Goal: Information Seeking & Learning: Understand process/instructions

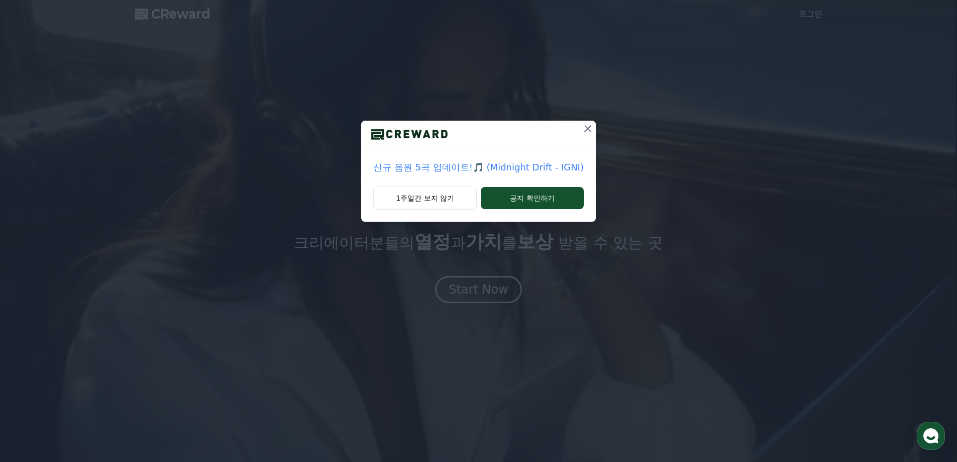
click at [583, 130] on icon at bounding box center [588, 129] width 12 height 12
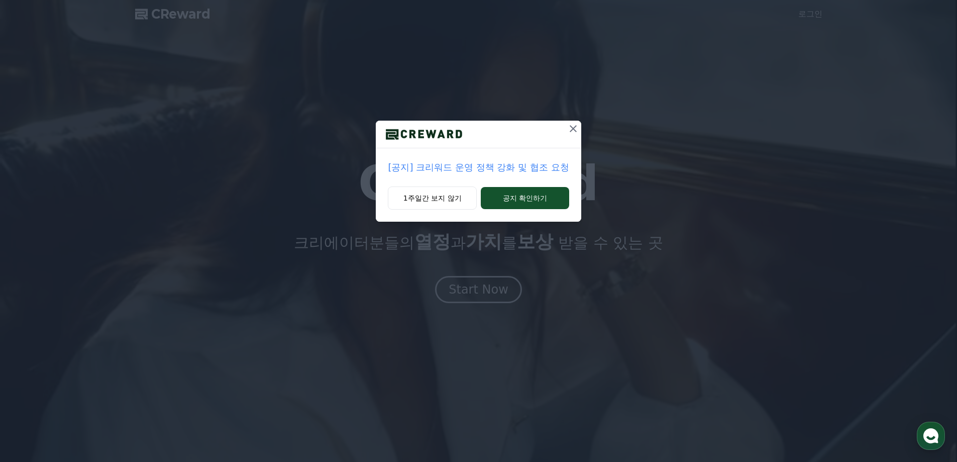
click at [567, 131] on icon at bounding box center [573, 129] width 12 height 12
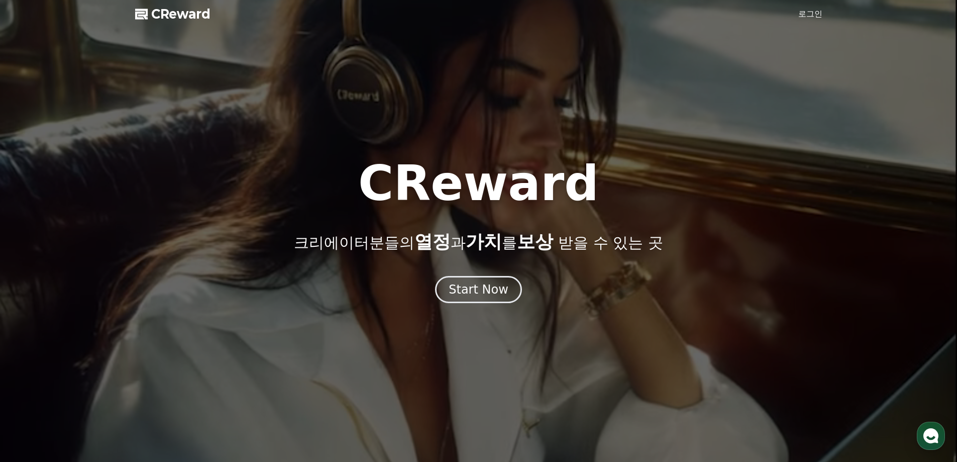
drag, startPoint x: 365, startPoint y: 146, endPoint x: 341, endPoint y: 154, distance: 25.1
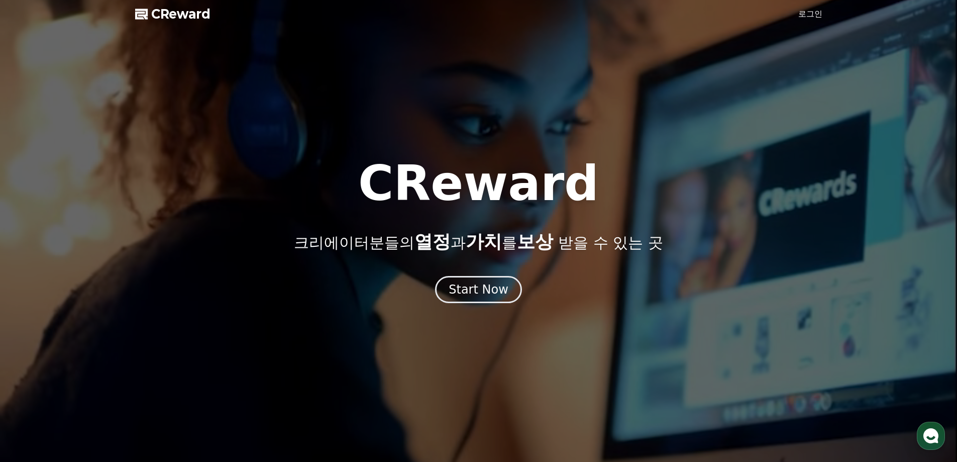
click at [364, 146] on div at bounding box center [478, 231] width 957 height 462
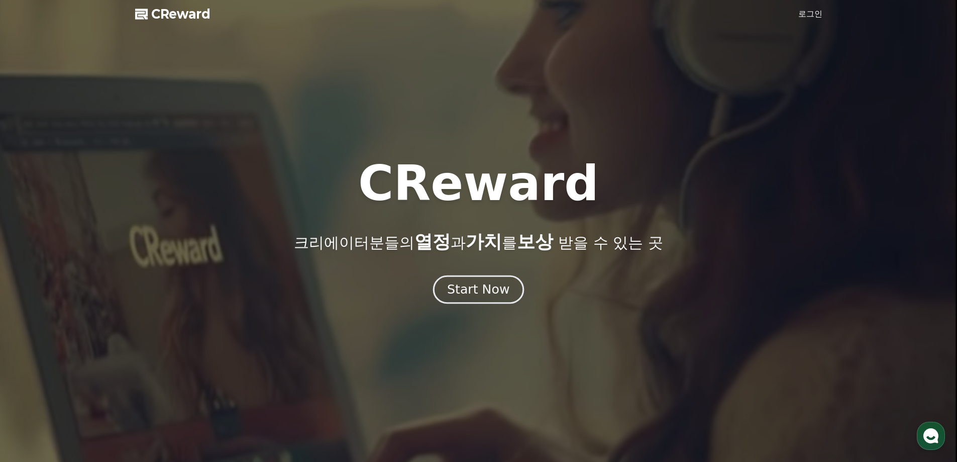
click at [456, 292] on div "Start Now" at bounding box center [478, 289] width 62 height 17
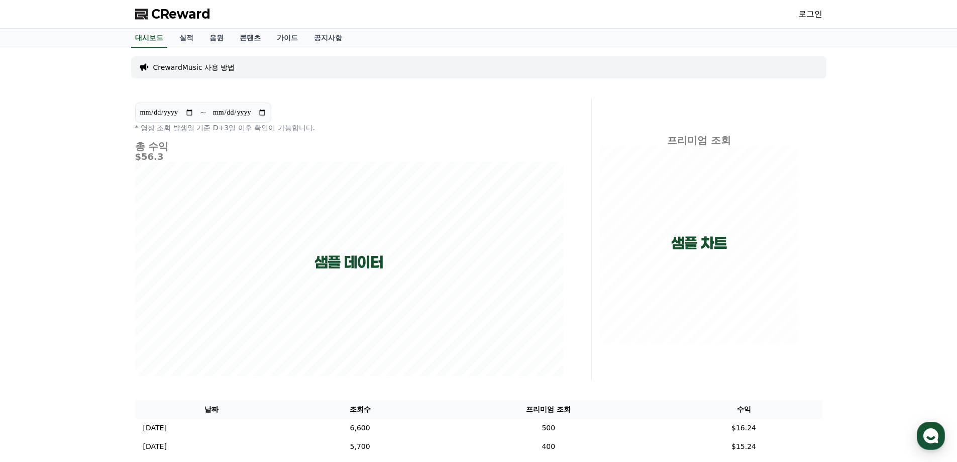
click at [184, 158] on h5 "$56.3" at bounding box center [349, 157] width 428 height 10
click at [290, 38] on link "가이드" at bounding box center [287, 38] width 37 height 19
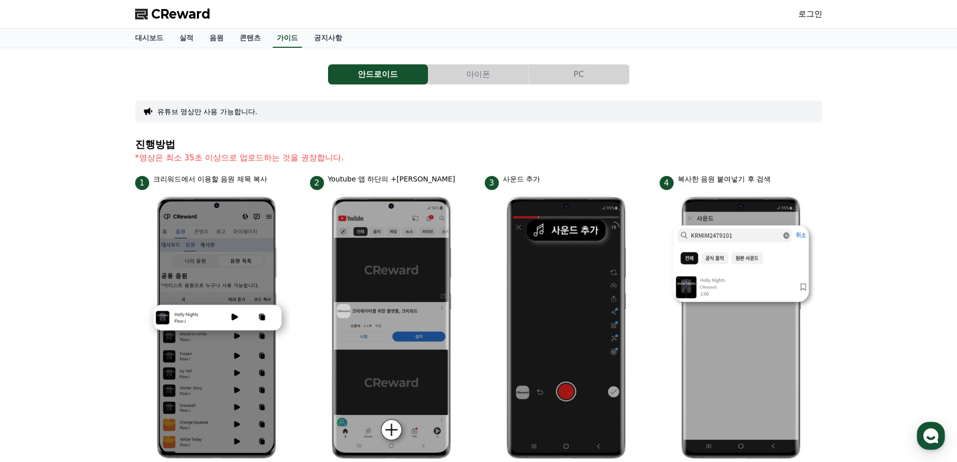
click at [341, 146] on h4 "진행방법" at bounding box center [479, 144] width 688 height 11
click at [336, 151] on section "진행방법 *영상은 최소 35초 이상으로 업로드하는 것을 권장합니다." at bounding box center [479, 156] width 688 height 35
click at [344, 143] on h4 "진행방법" at bounding box center [479, 144] width 688 height 11
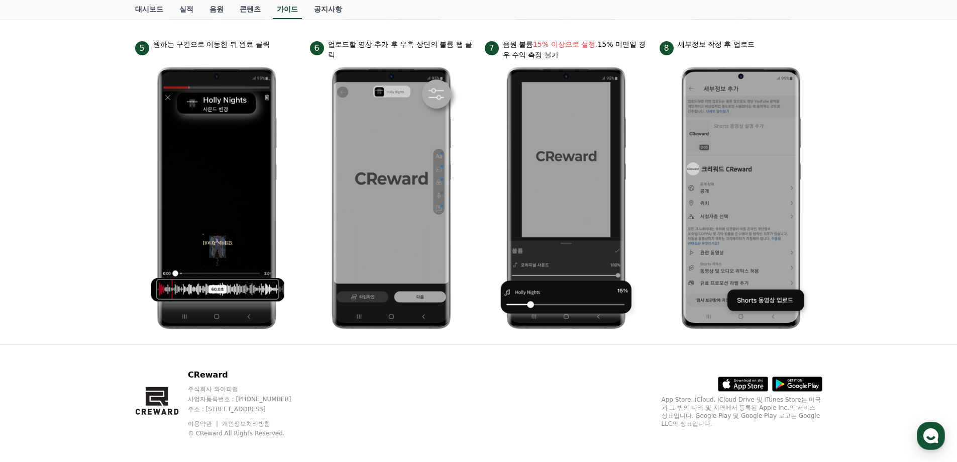
scroll to position [446, 0]
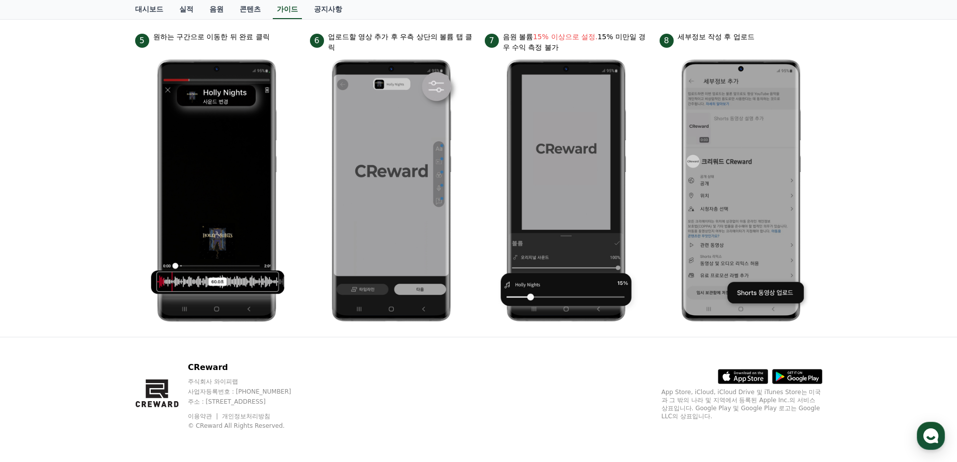
click at [311, 385] on p "주식회사 와이피랩" at bounding box center [249, 381] width 123 height 8
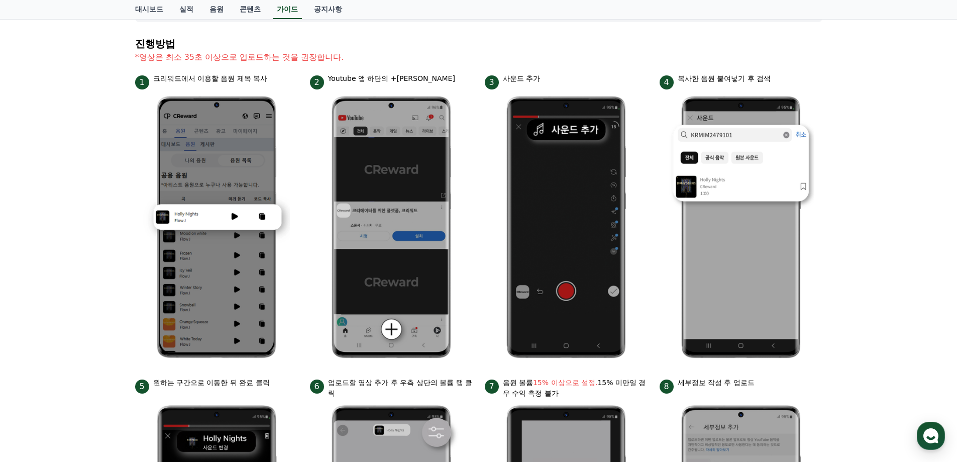
scroll to position [0, 0]
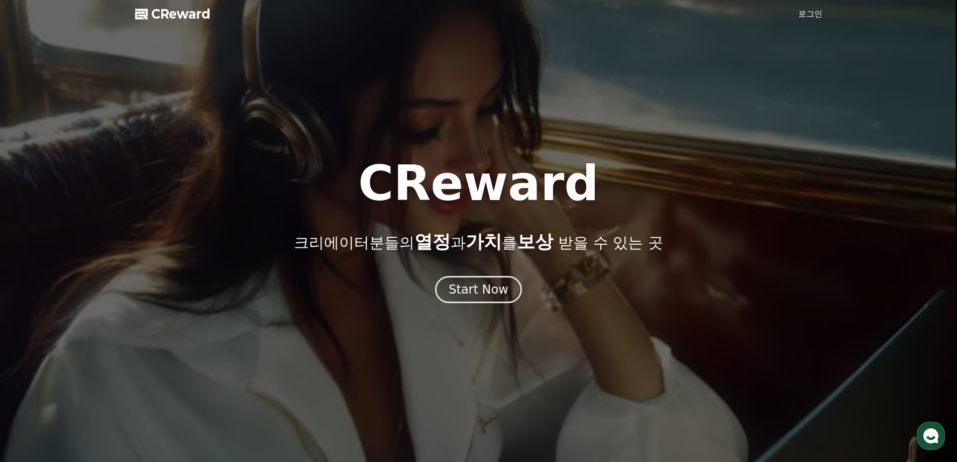
click at [190, 17] on span "CReward" at bounding box center [180, 14] width 59 height 16
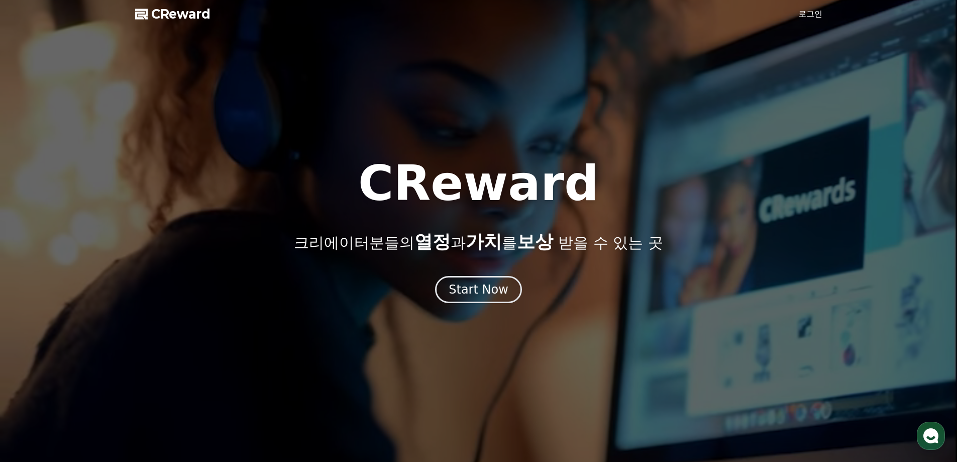
click at [189, 17] on span "CReward" at bounding box center [180, 14] width 59 height 16
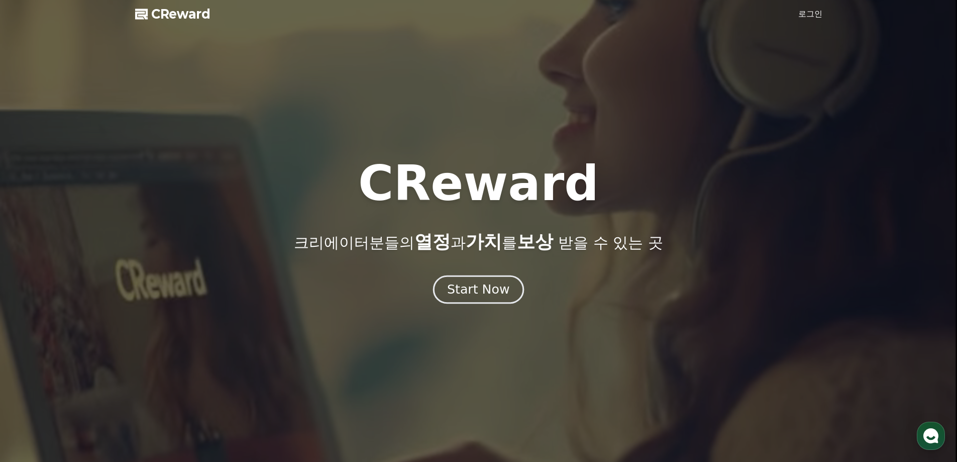
click at [480, 301] on button "Start Now" at bounding box center [478, 289] width 91 height 29
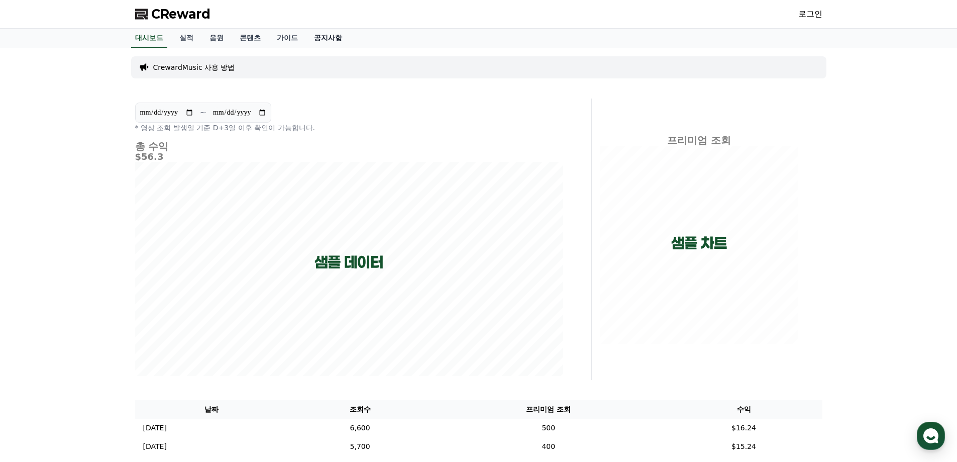
click at [326, 37] on link "공지사항" at bounding box center [328, 38] width 44 height 19
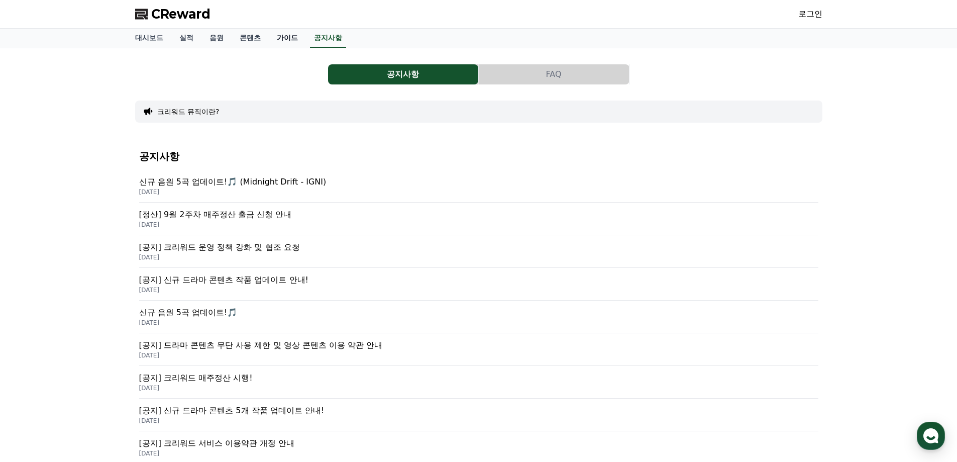
click at [280, 40] on link "가이드" at bounding box center [287, 38] width 37 height 19
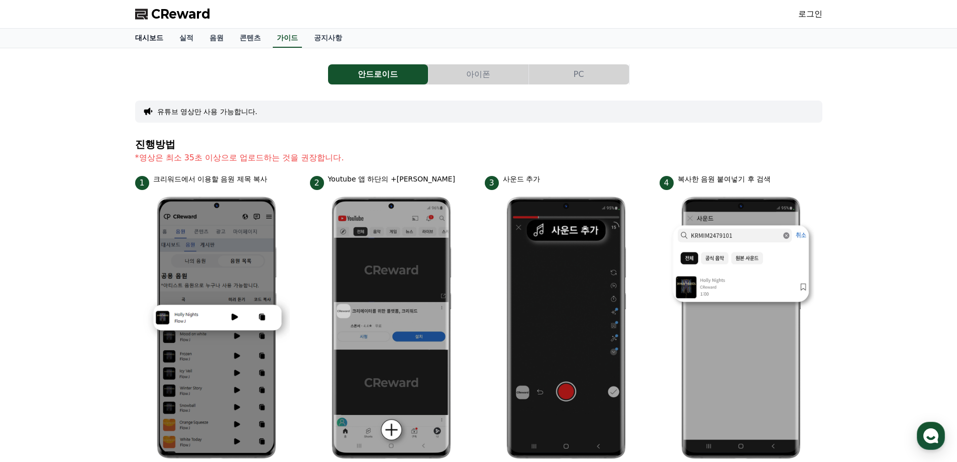
click at [150, 36] on link "대시보드" at bounding box center [149, 38] width 44 height 19
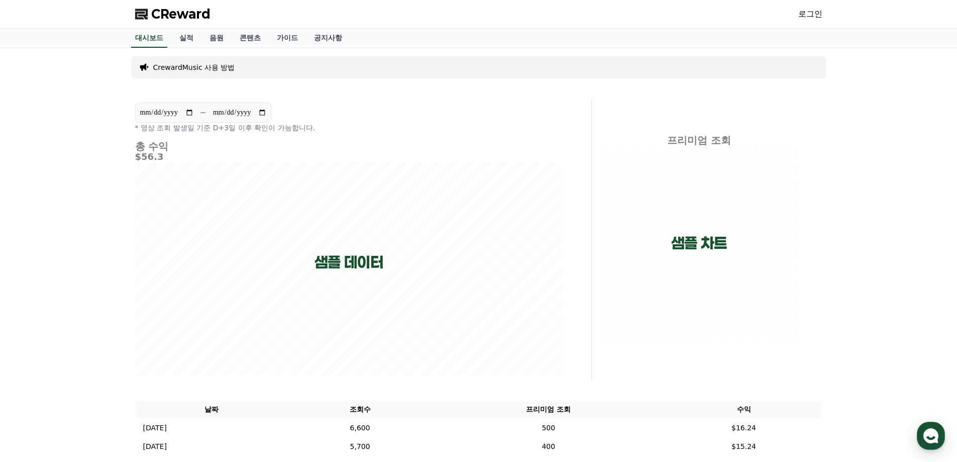
drag, startPoint x: 254, startPoint y: 102, endPoint x: 268, endPoint y: 91, distance: 17.6
click at [254, 101] on div "**********" at bounding box center [349, 239] width 436 height 281
